Goal: Information Seeking & Learning: Learn about a topic

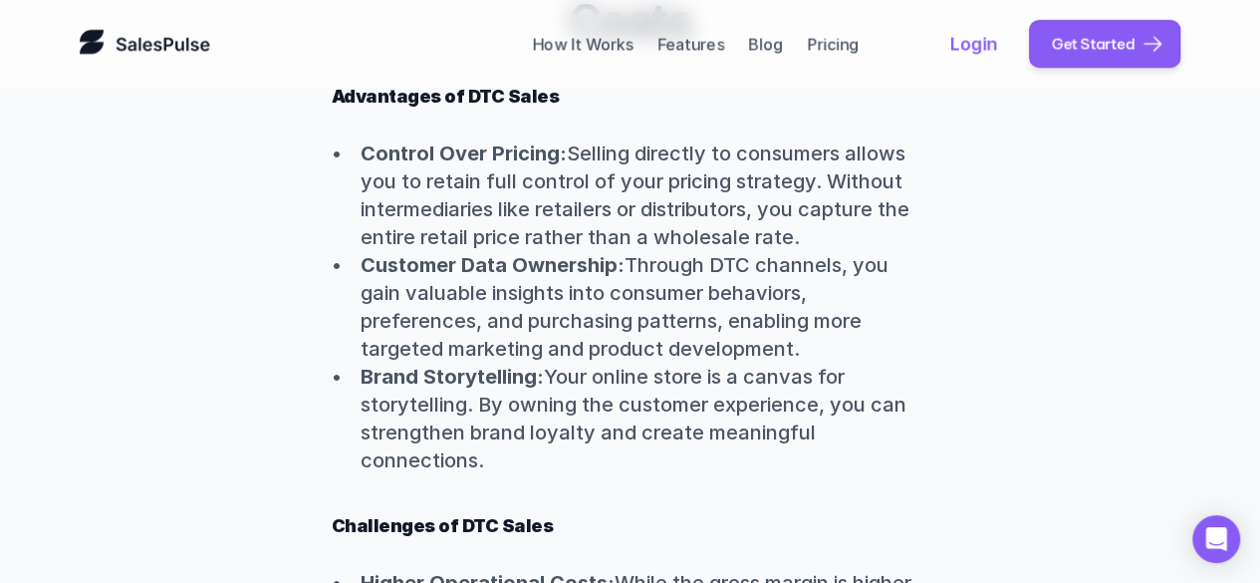
scroll to position [1377, 0]
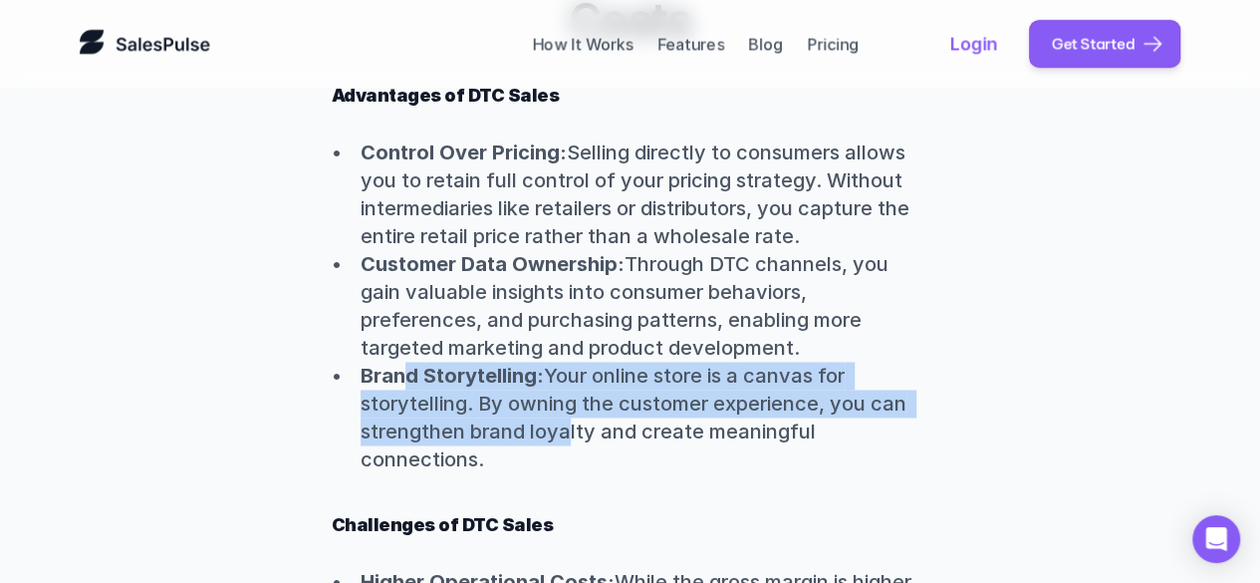
drag, startPoint x: 563, startPoint y: 441, endPoint x: 404, endPoint y: 373, distance: 172.2
click at [404, 373] on p "Brand Storytelling: Your online store is a canvas for storytelling. By owning t…" at bounding box center [645, 418] width 569 height 112
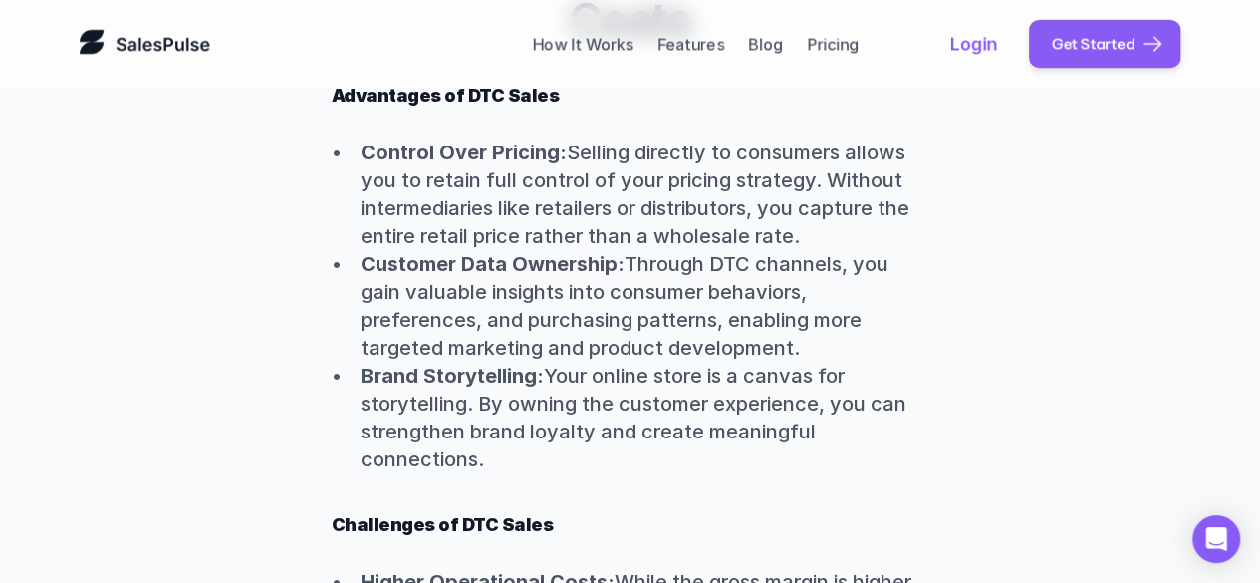
click at [438, 465] on p "Brand Storytelling: Your online store is a canvas for storytelling. By owning t…" at bounding box center [645, 418] width 569 height 112
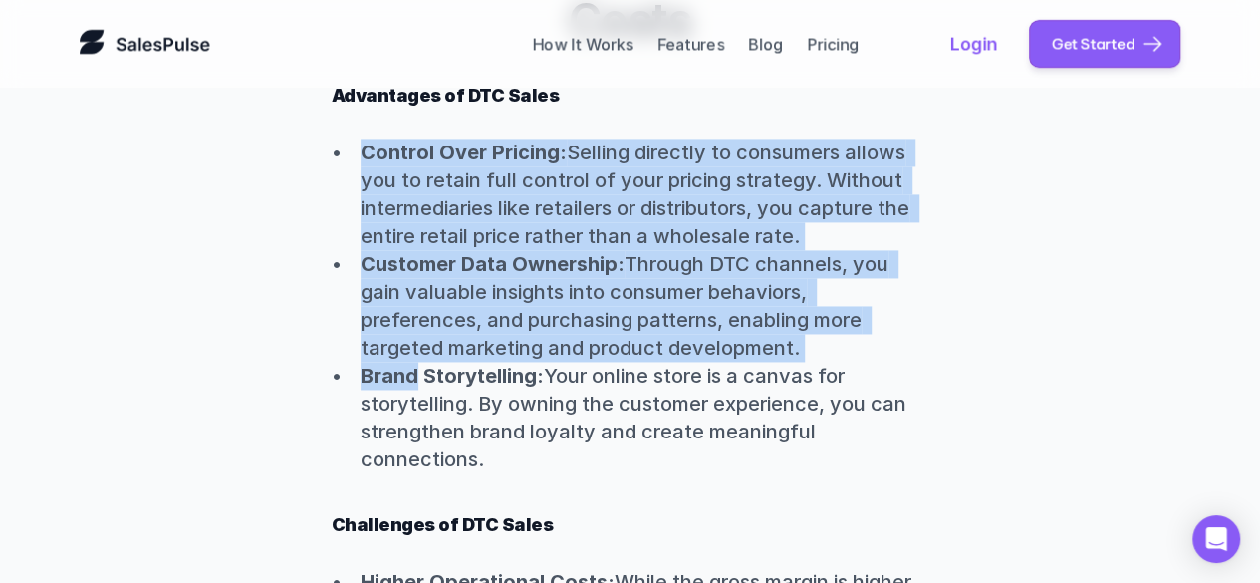
drag, startPoint x: 491, startPoint y: 477, endPoint x: 416, endPoint y: 368, distance: 132.6
click at [416, 368] on strong "Brand Storytelling:" at bounding box center [452, 376] width 183 height 24
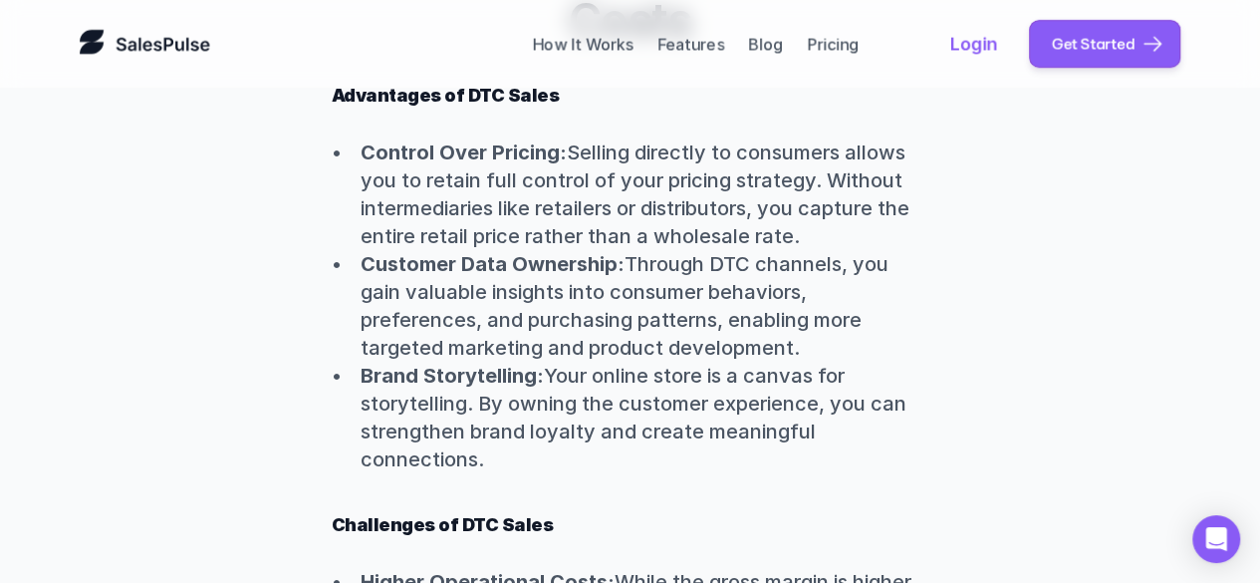
drag, startPoint x: 570, startPoint y: 463, endPoint x: 347, endPoint y: 149, distance: 385.0
click at [347, 149] on ul "Control Over Pricing: Selling directly to consumers allows you to retain full c…" at bounding box center [631, 305] width 598 height 335
copy ul "Control Over Pricing: Selling directly to consumers allows you to retain full c…"
click at [648, 290] on p "Customer Data Ownership: Through DTC channels, you gain valuable insights into …" at bounding box center [645, 306] width 569 height 112
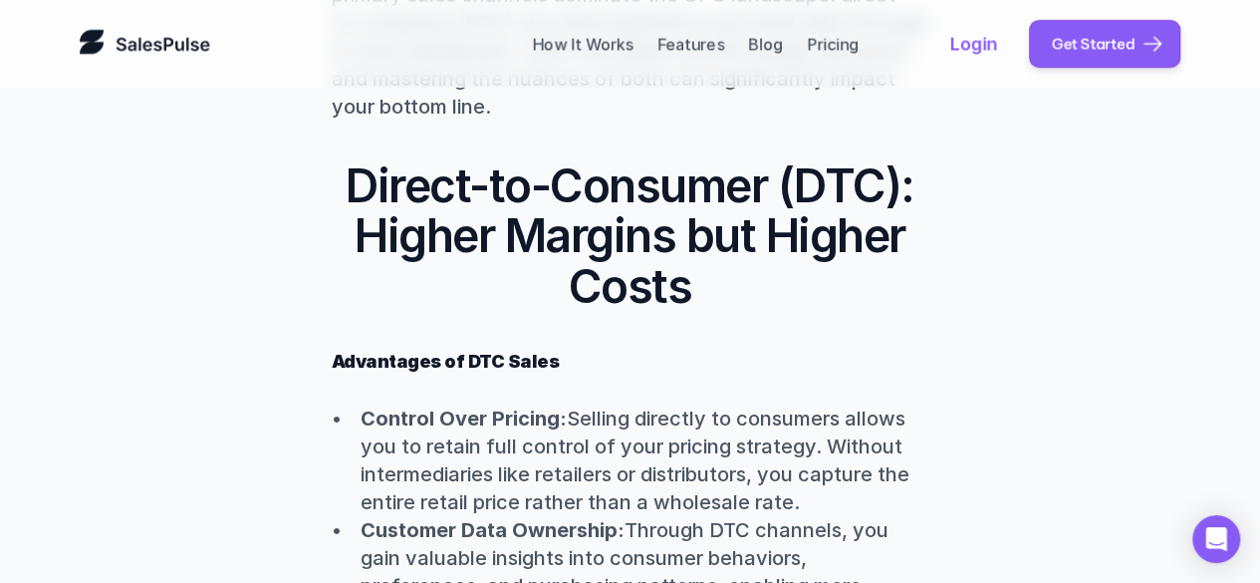
scroll to position [1036, 0]
